Goal: Find specific page/section: Find specific page/section

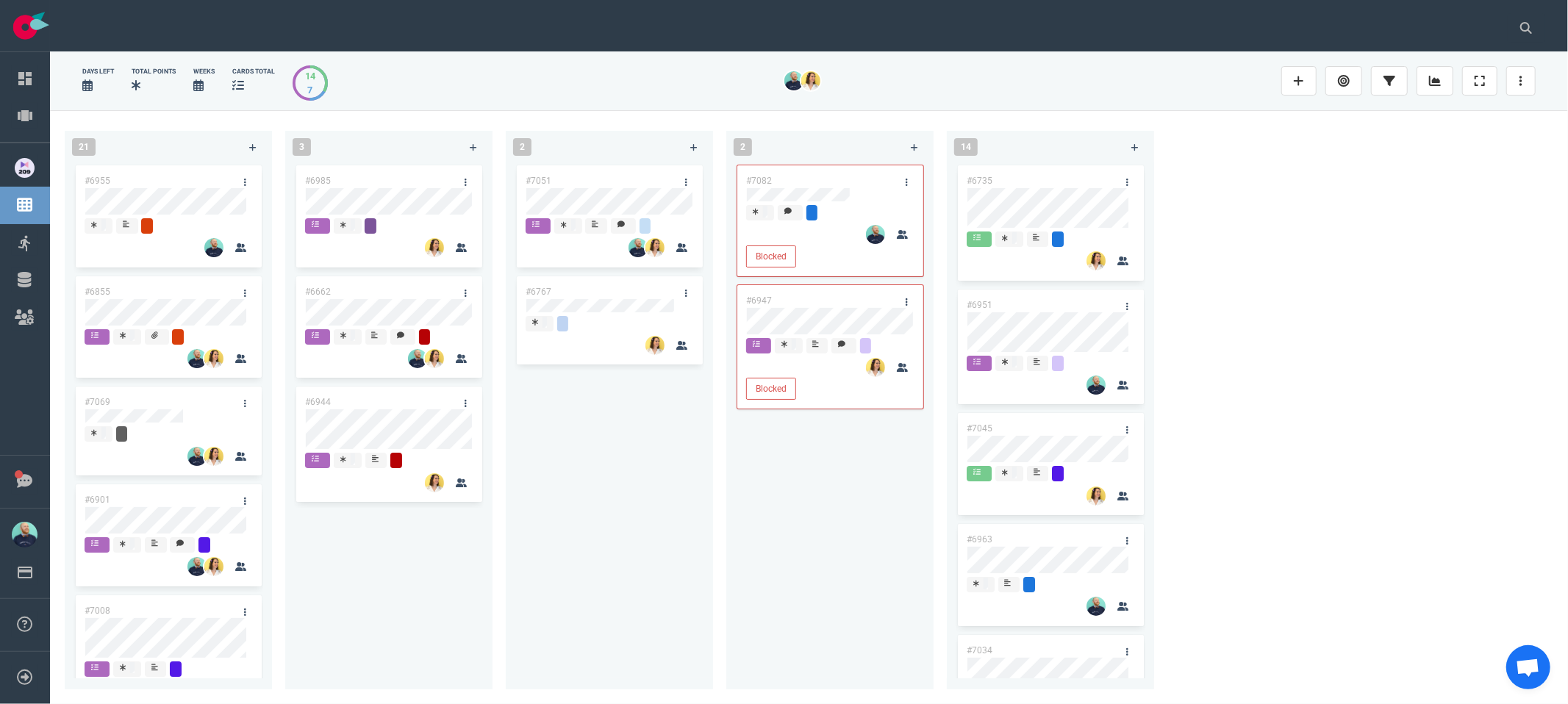
click at [521, 592] on div "#7051 #6767" at bounding box center [609, 417] width 190 height 510
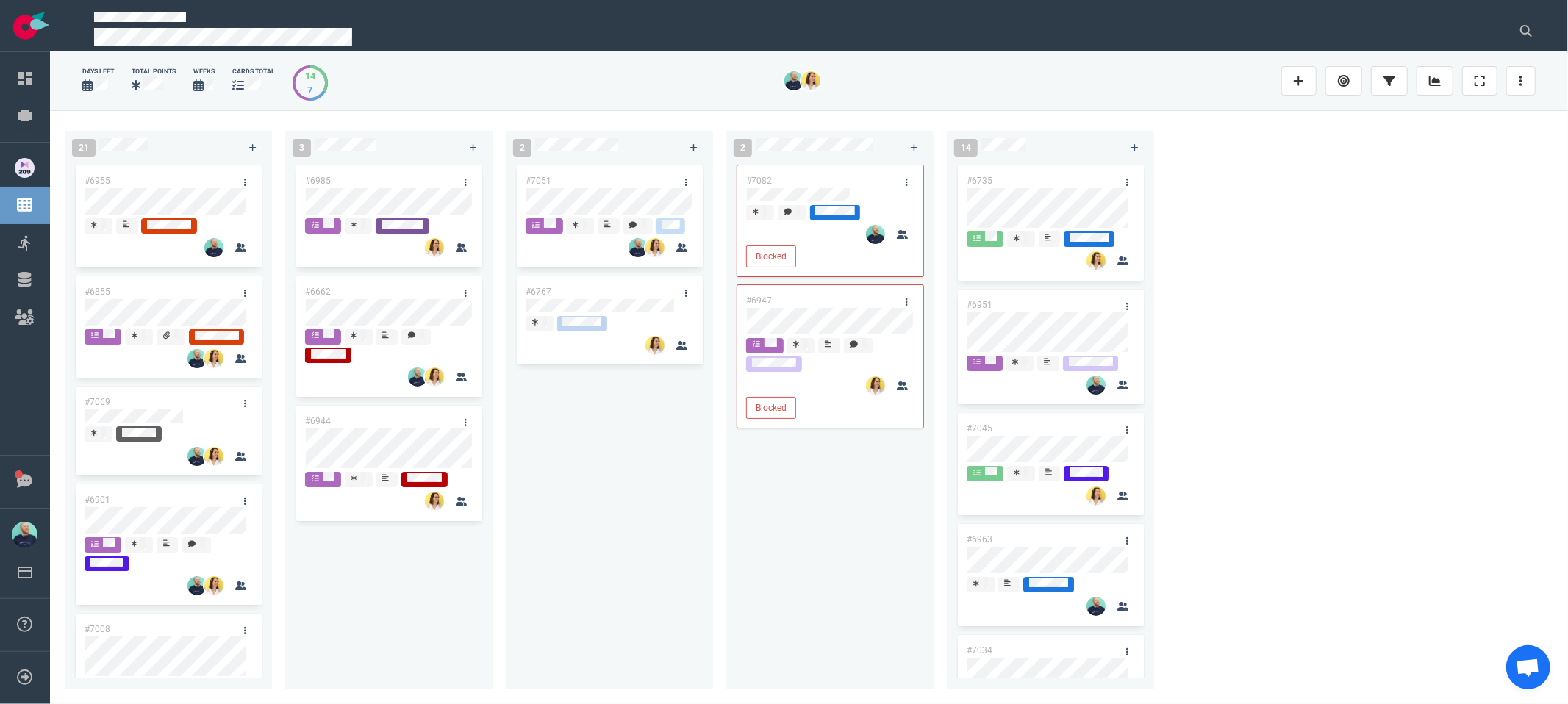
click at [554, 513] on div "#7051 #6767" at bounding box center [609, 417] width 190 height 510
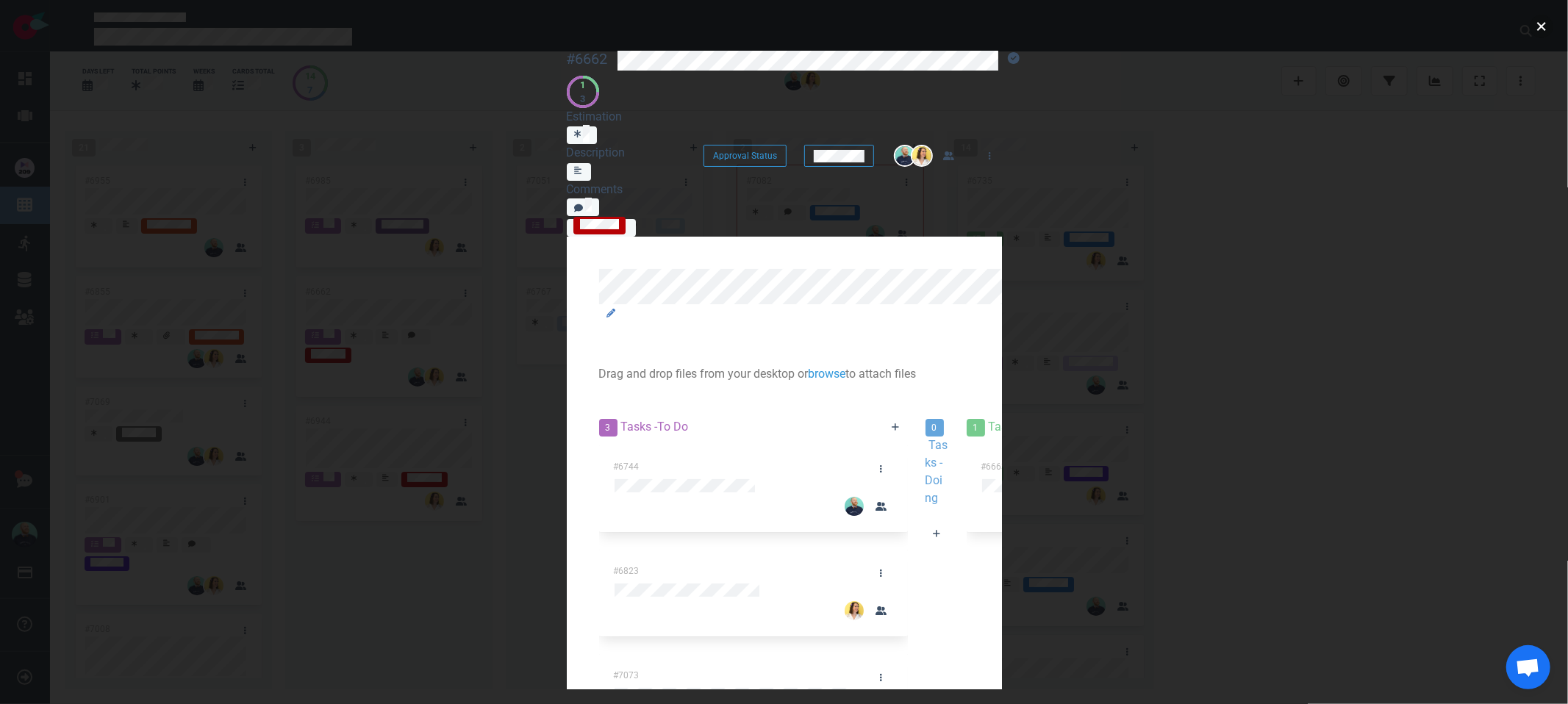
click at [1543, 31] on button "close" at bounding box center [1541, 27] width 23 height 23
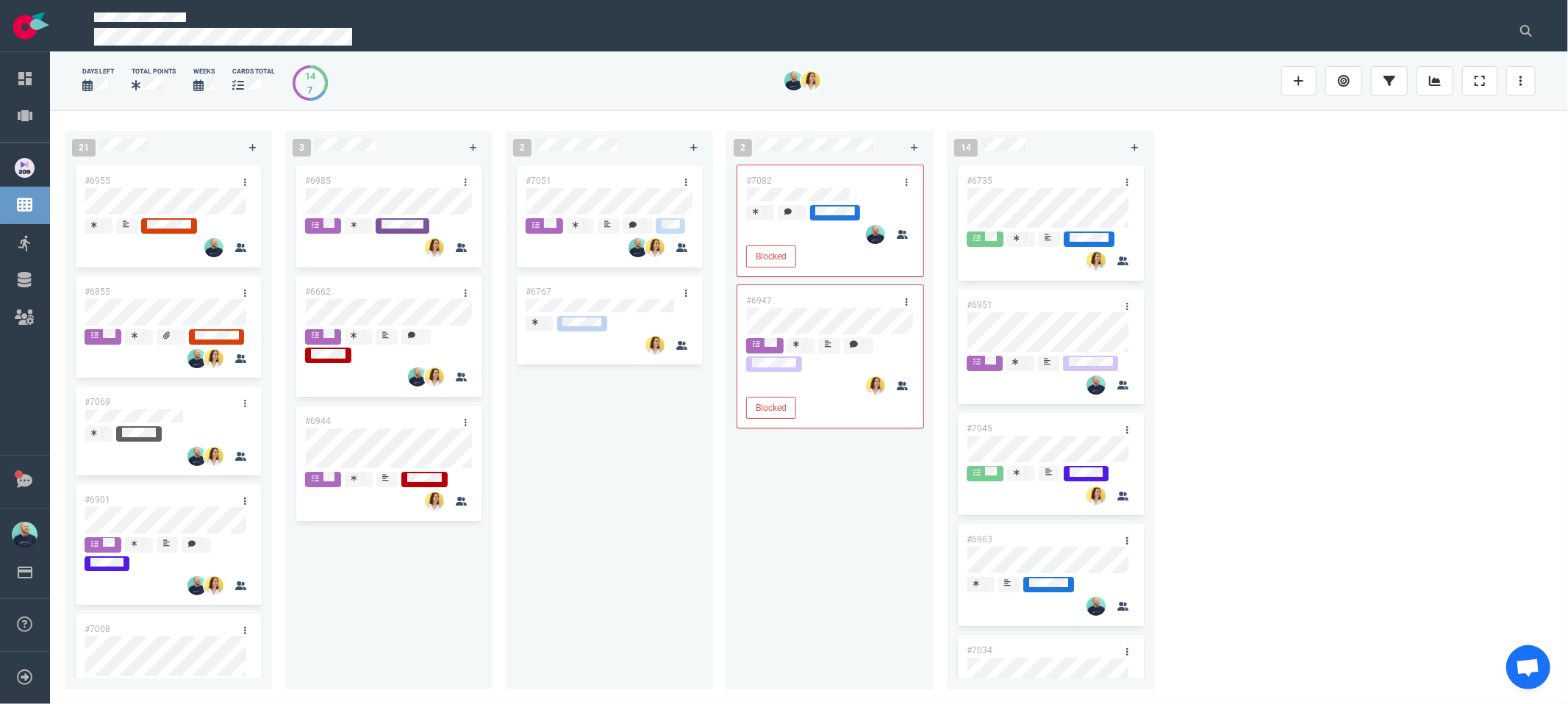
click at [746, 462] on div "#7082 Blocked #6947 Blocked" at bounding box center [829, 417] width 190 height 510
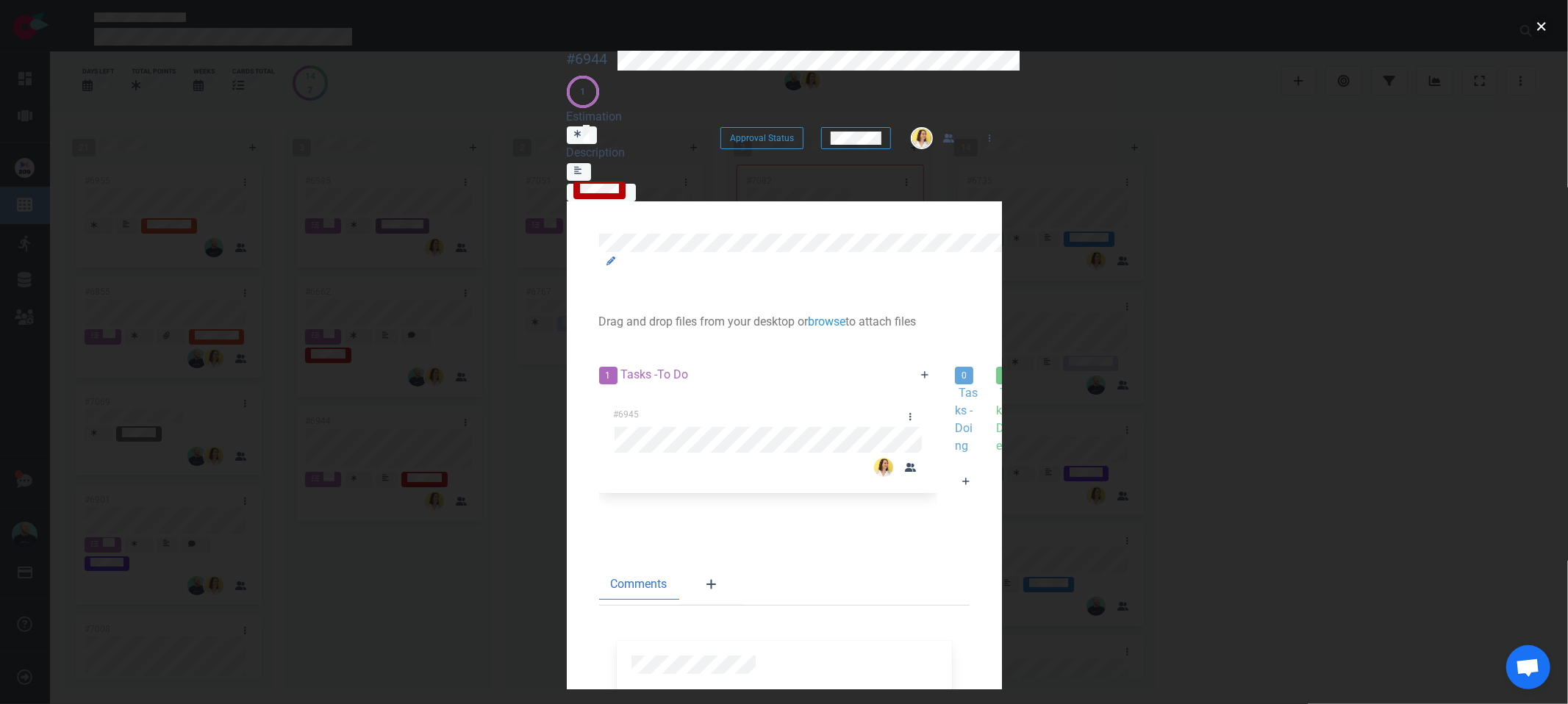
click at [1545, 26] on button "close" at bounding box center [1541, 27] width 23 height 23
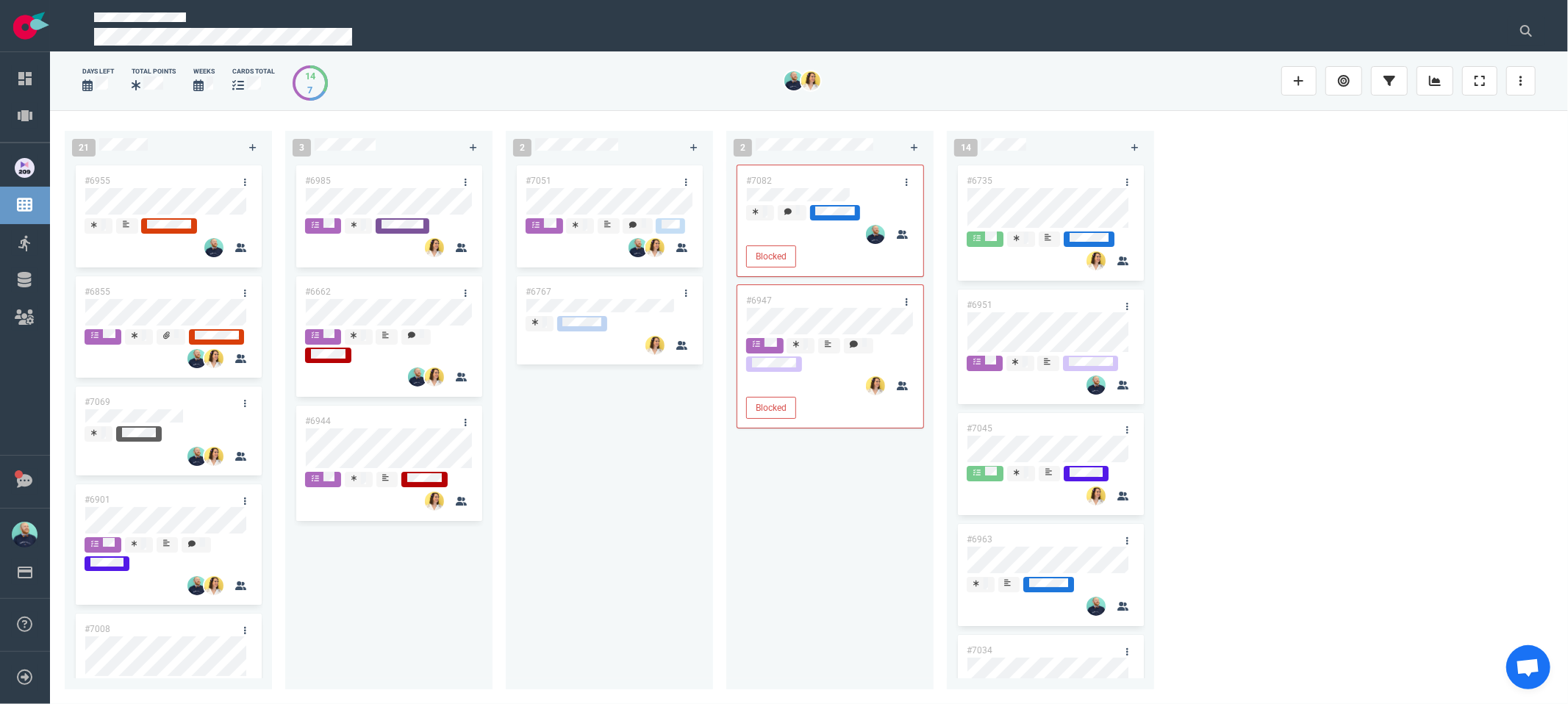
click at [652, 480] on div "#7051 #6767" at bounding box center [609, 417] width 190 height 510
click at [596, 503] on div "#7051 #6767" at bounding box center [609, 417] width 190 height 510
click at [566, 547] on div "#7051 #6767" at bounding box center [609, 417] width 190 height 510
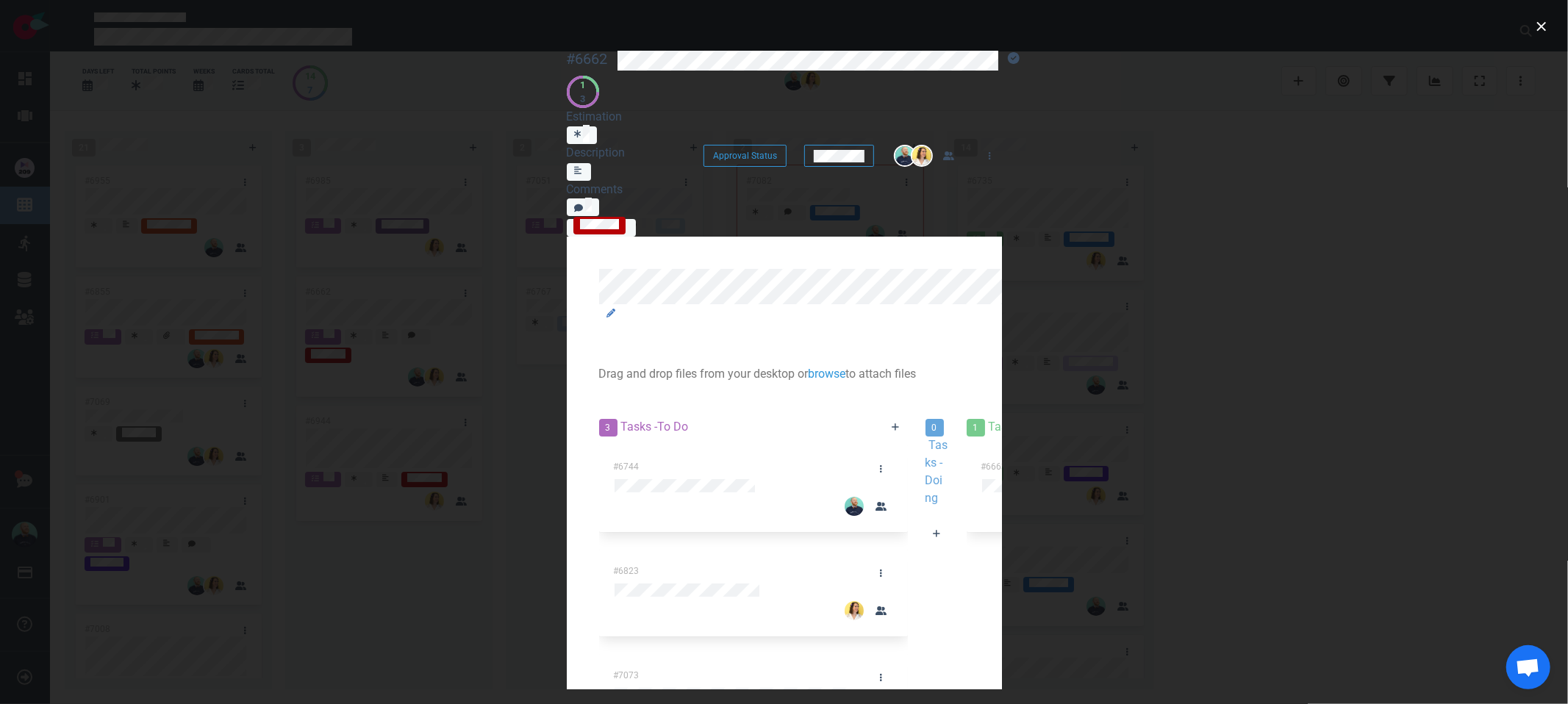
click at [925, 552] on div at bounding box center [937, 552] width 23 height 0
click at [1538, 22] on button "close" at bounding box center [1541, 27] width 23 height 23
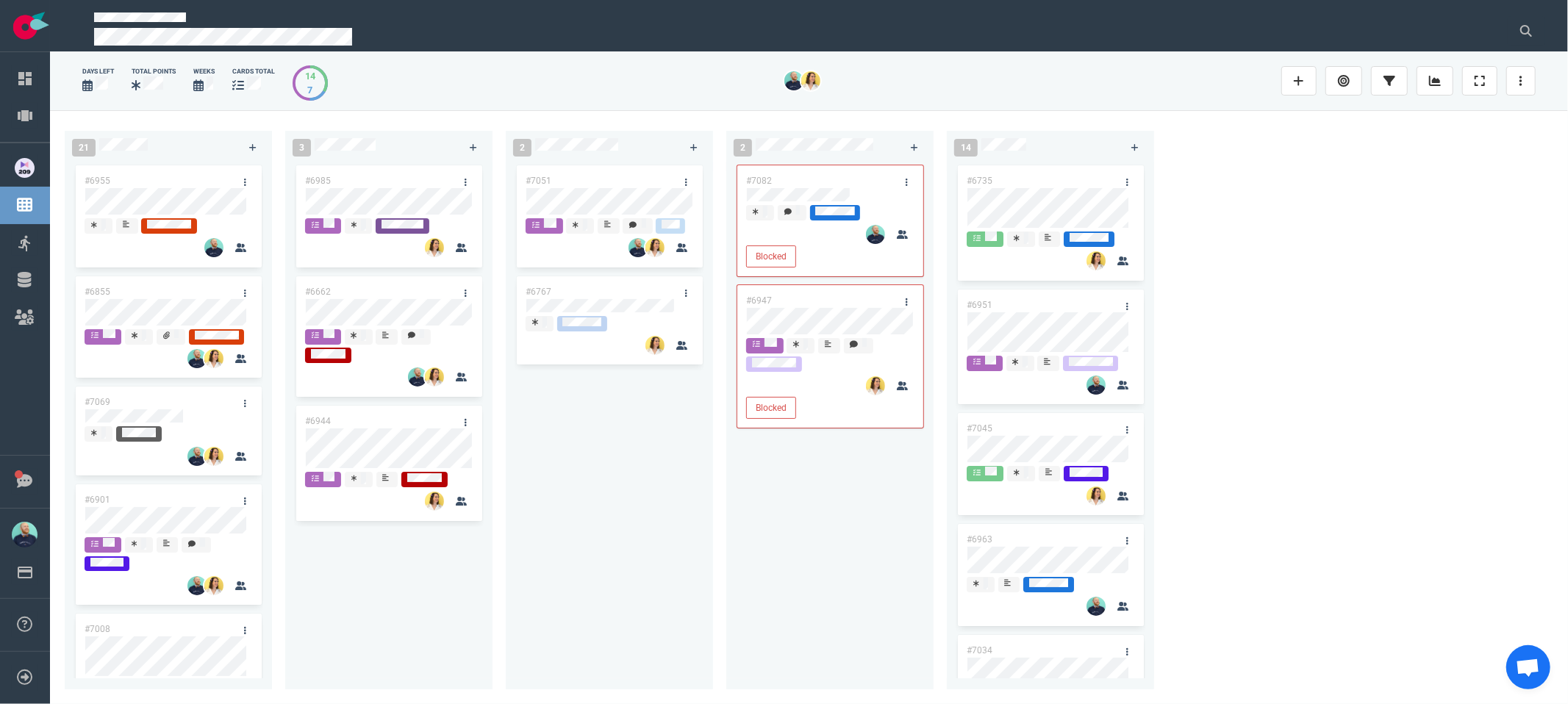
click at [819, 567] on div "#7082 Blocked #6947 Blocked" at bounding box center [829, 417] width 190 height 510
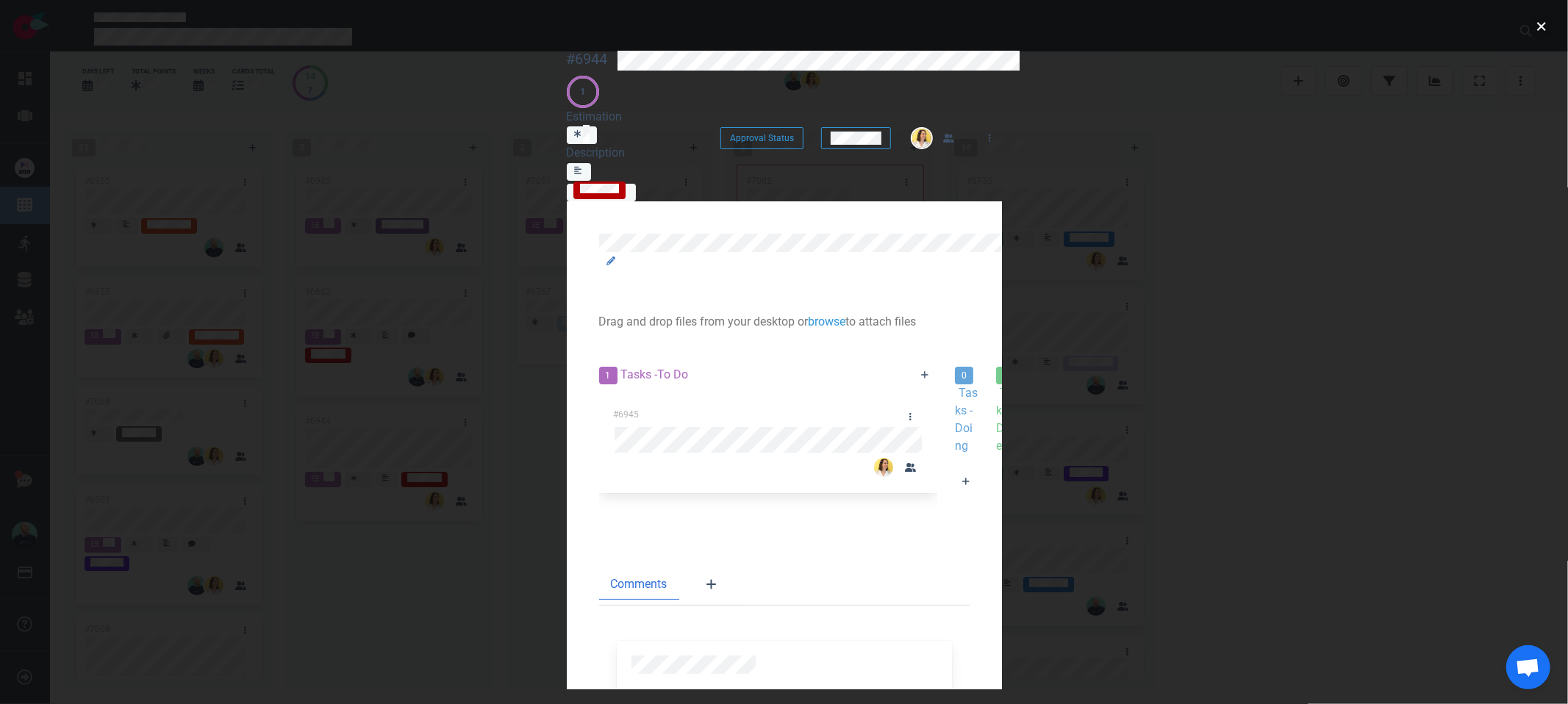
drag, startPoint x: 1536, startPoint y: 33, endPoint x: 1413, endPoint y: 143, distance: 165.0
click at [1536, 32] on button "close" at bounding box center [1541, 27] width 23 height 23
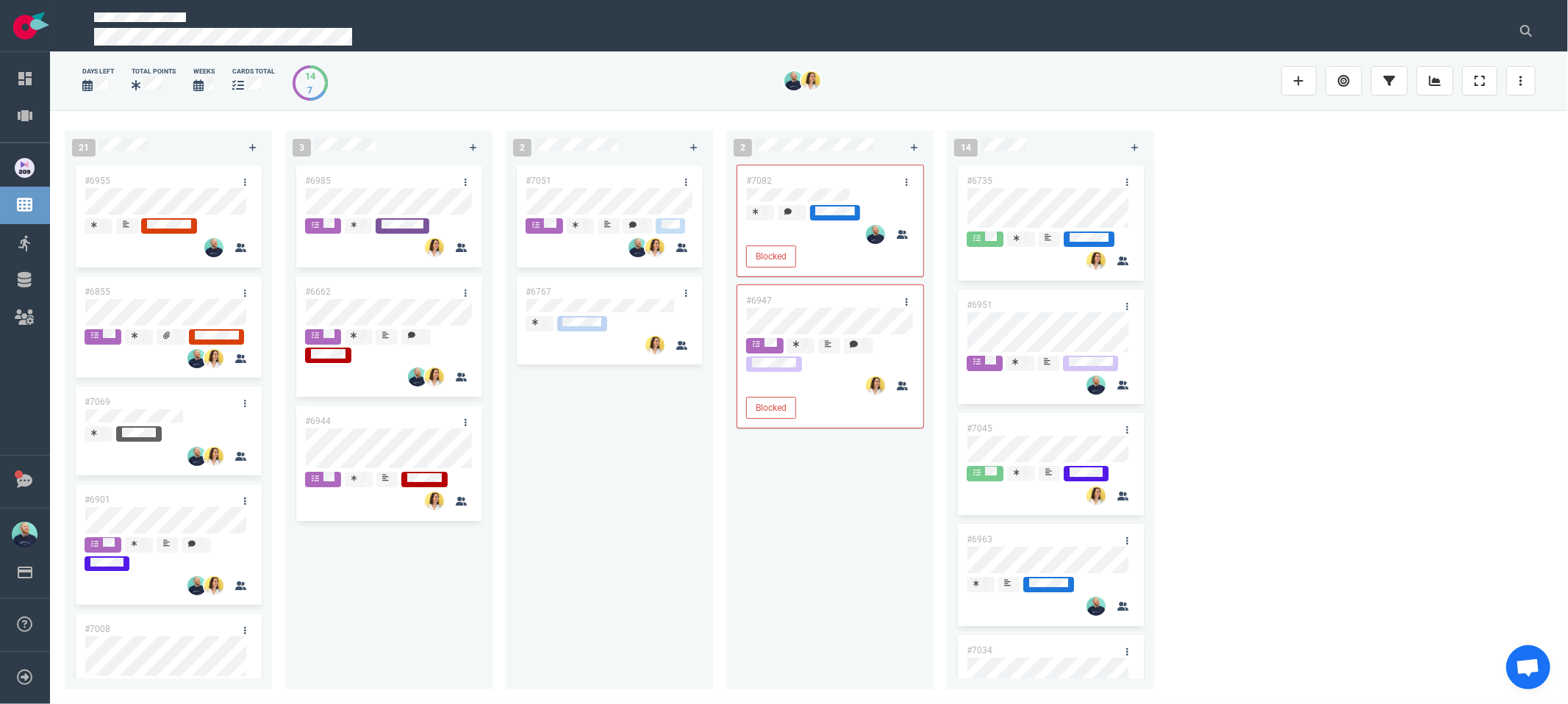
click at [740, 500] on div "#7082 Blocked #6947 Blocked" at bounding box center [829, 417] width 190 height 510
click at [707, 476] on div "#7051 #6767" at bounding box center [609, 420] width 207 height 516
